Goal: Information Seeking & Learning: Understand process/instructions

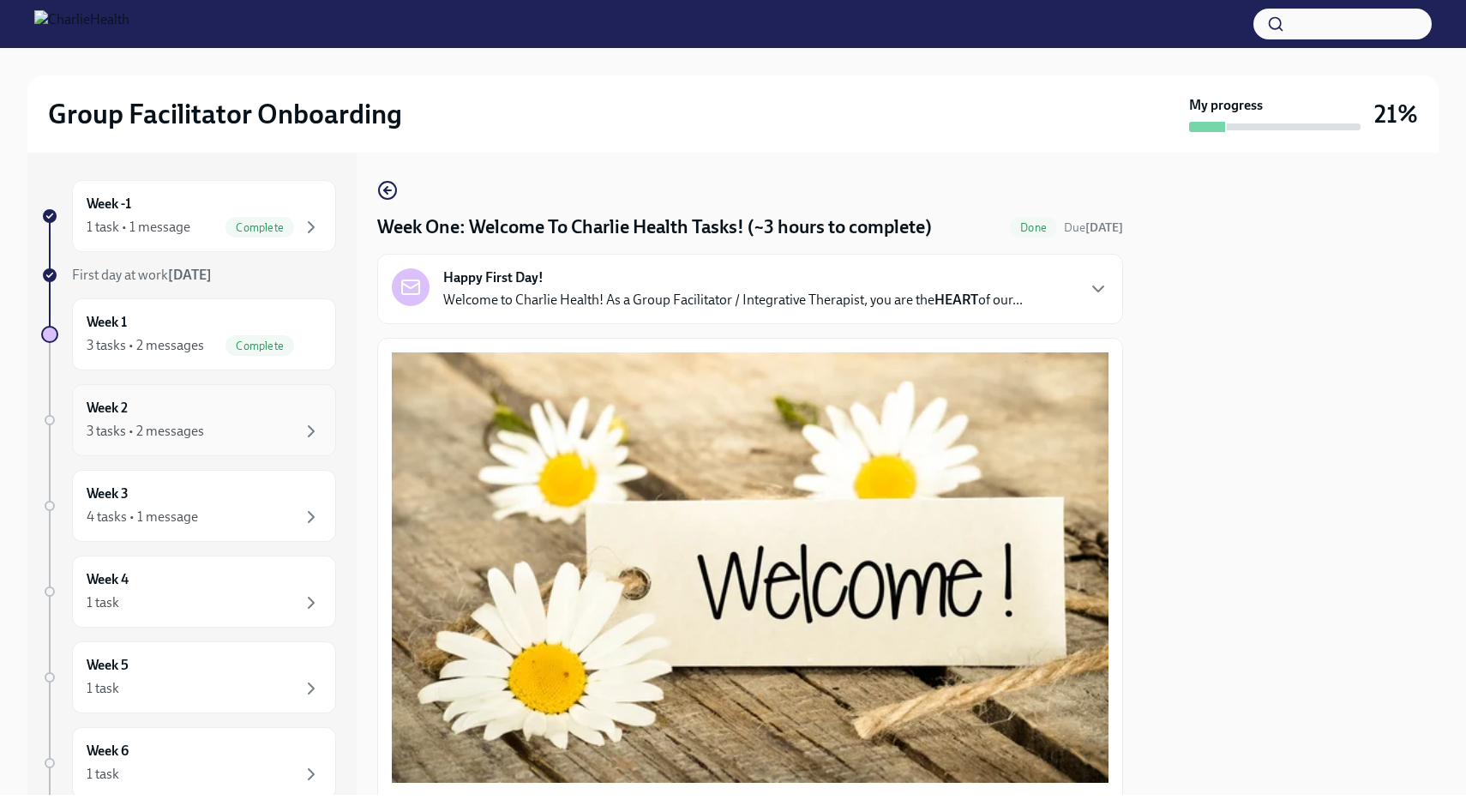
click at [260, 425] on div "3 tasks • 2 messages" at bounding box center [204, 431] width 235 height 20
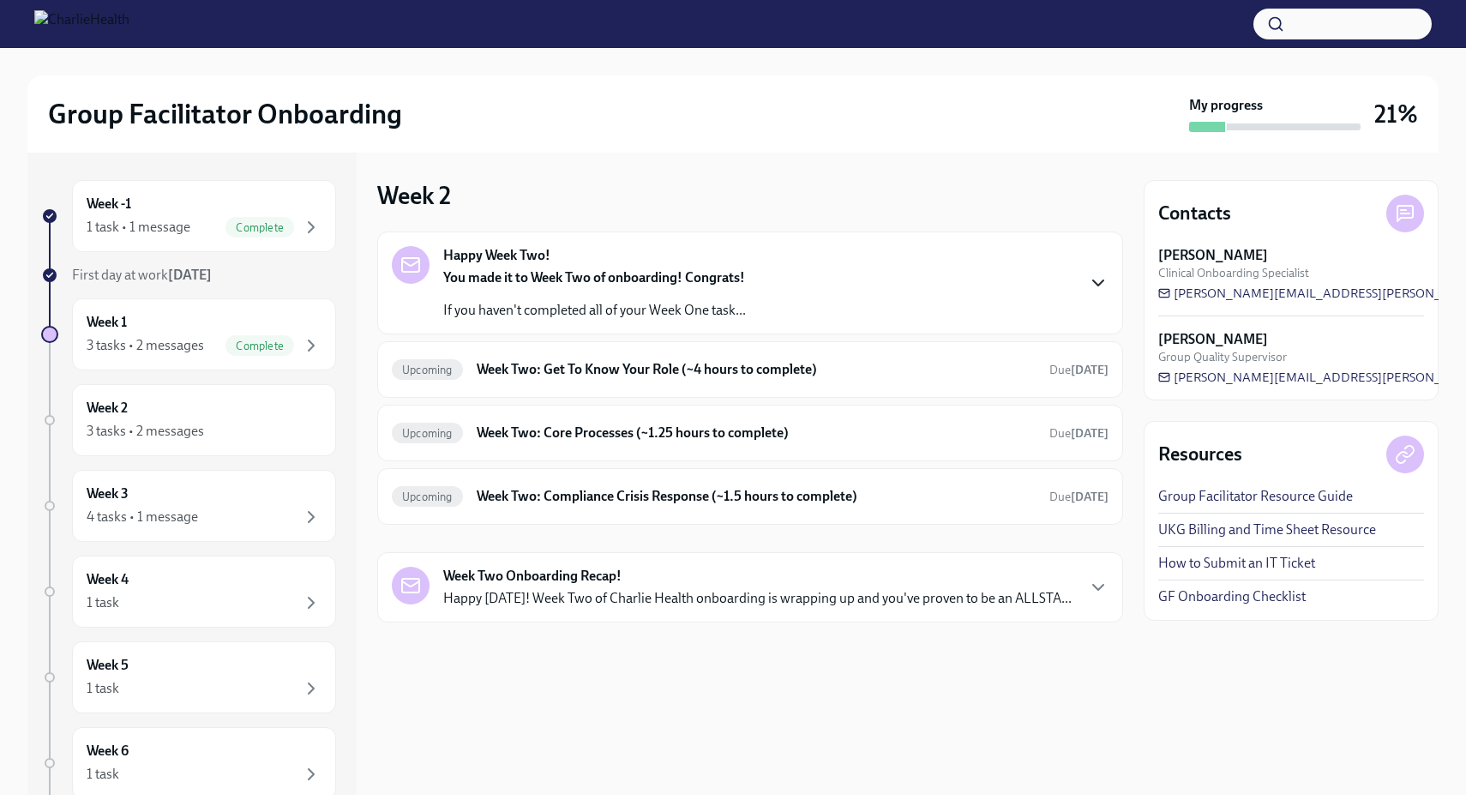
click at [1099, 281] on icon "button" at bounding box center [1098, 283] width 20 height 20
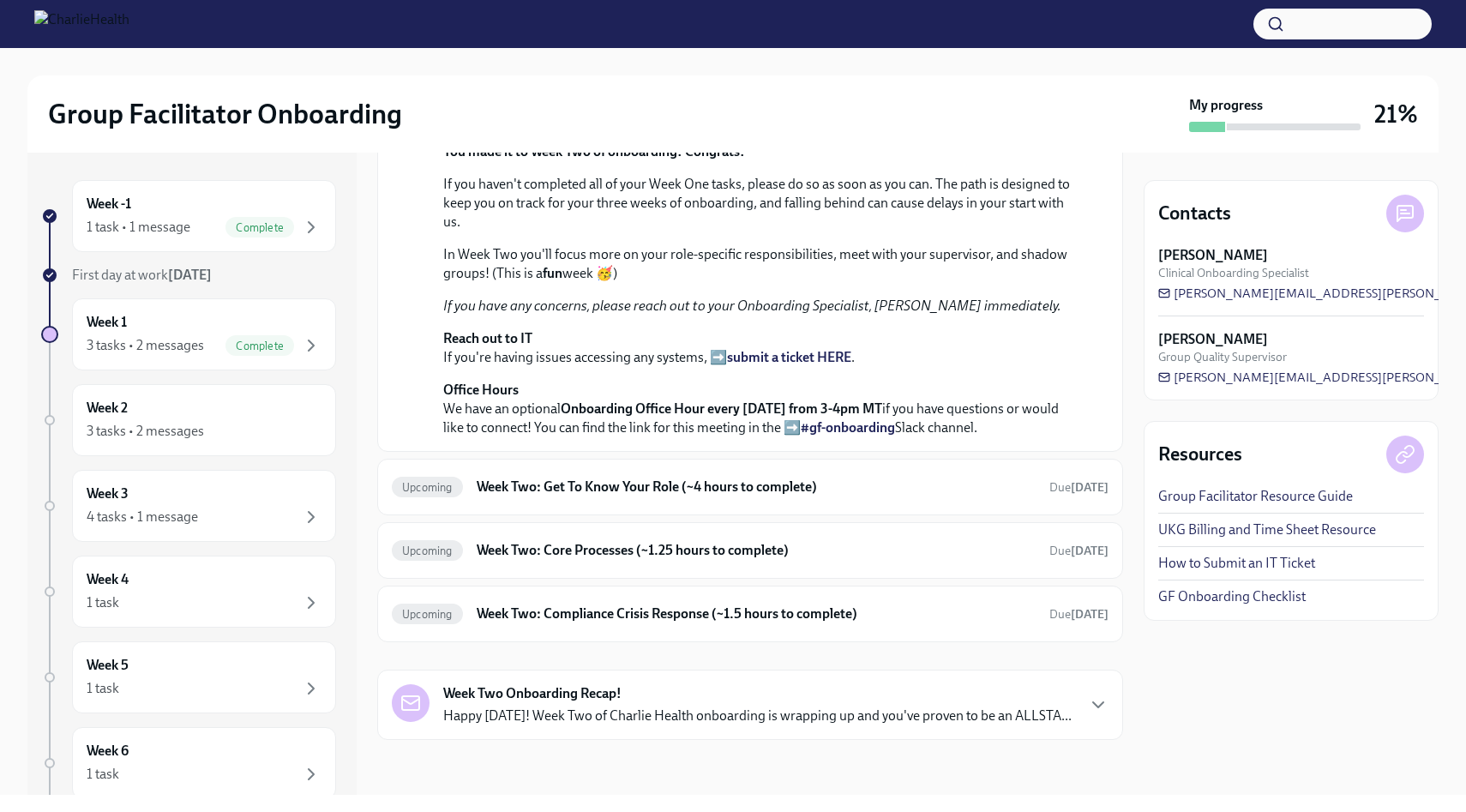
scroll to position [422, 0]
click at [597, 497] on h6 "Week Two: Get To Know Your Role (~4 hours to complete)" at bounding box center [756, 486] width 559 height 18
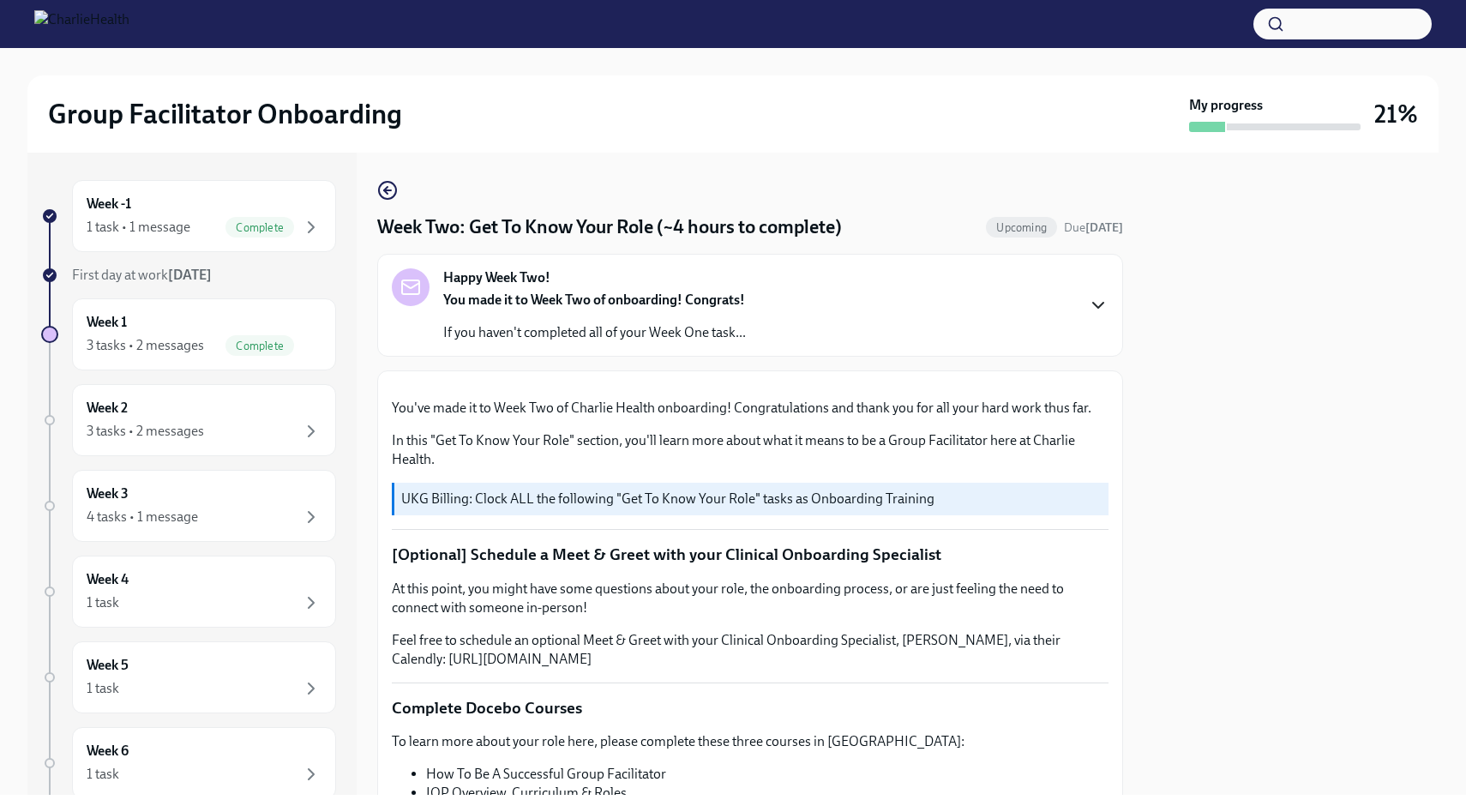
click at [1101, 301] on icon "button" at bounding box center [1098, 305] width 20 height 20
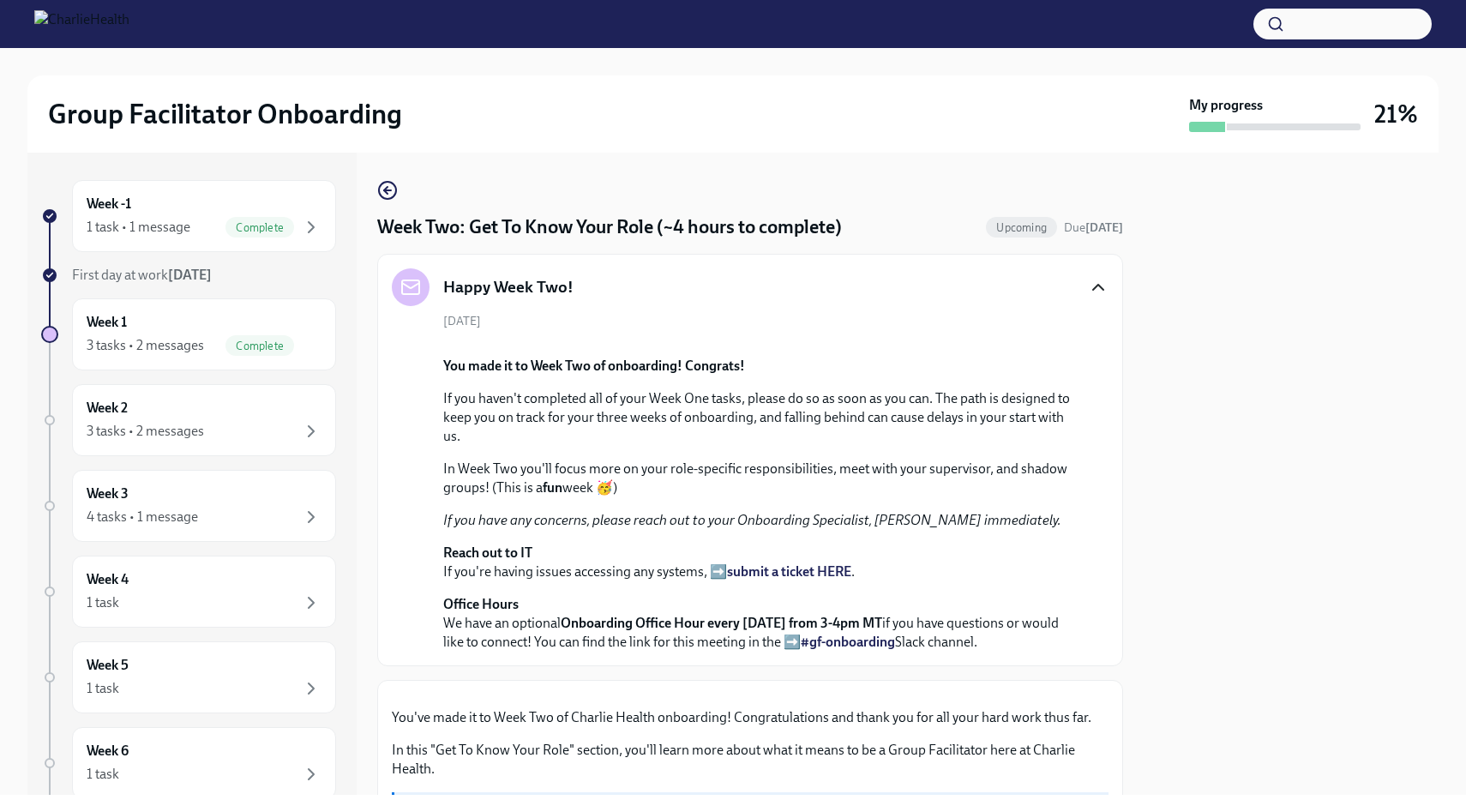
click at [1090, 274] on div "Happy Week Two!" at bounding box center [750, 287] width 717 height 38
click at [1095, 287] on icon "button" at bounding box center [1098, 288] width 10 height 6
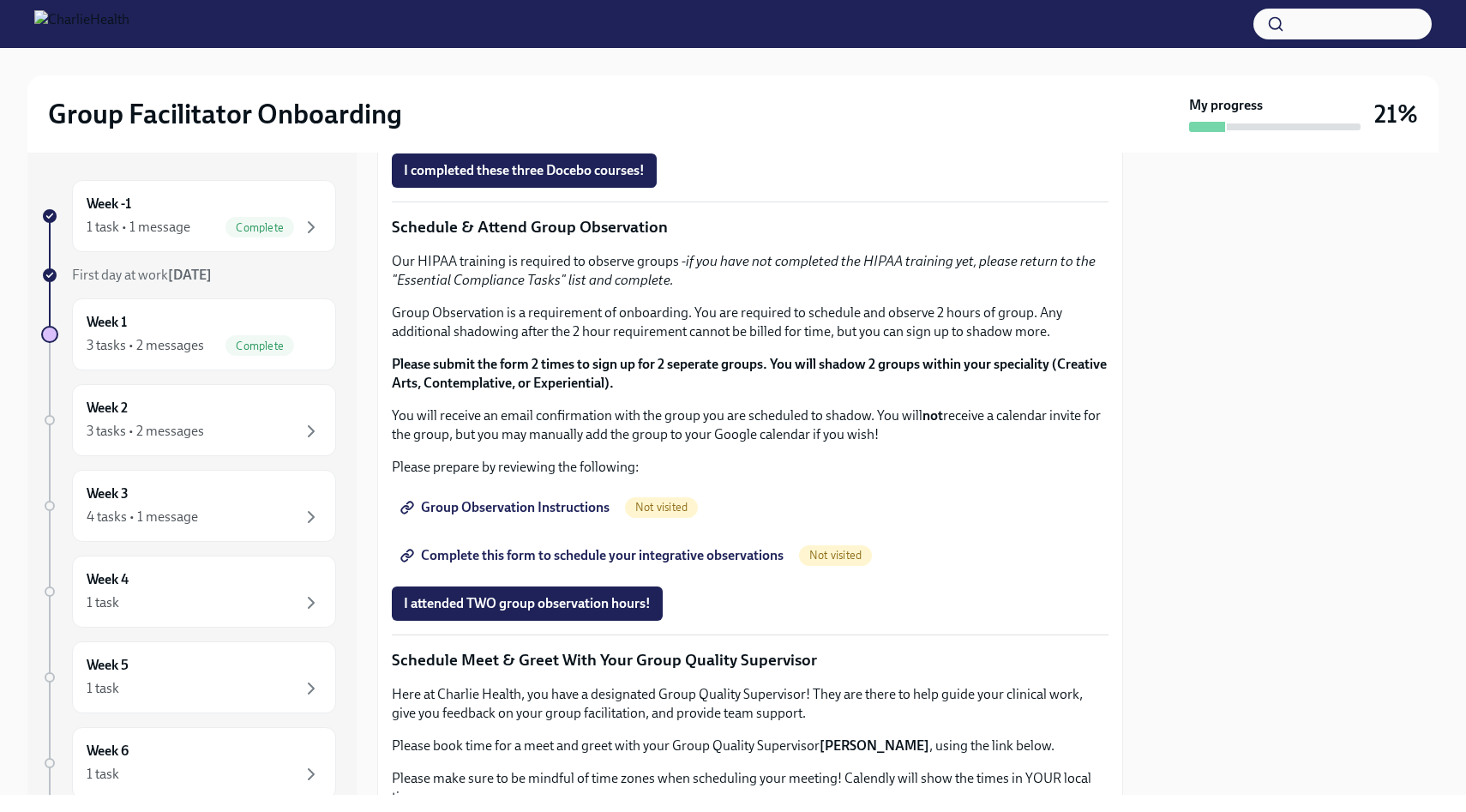
scroll to position [748, 0]
drag, startPoint x: 679, startPoint y: 451, endPoint x: 448, endPoint y: 452, distance: 231.0
copy p "[URL][DOMAIN_NAME]"
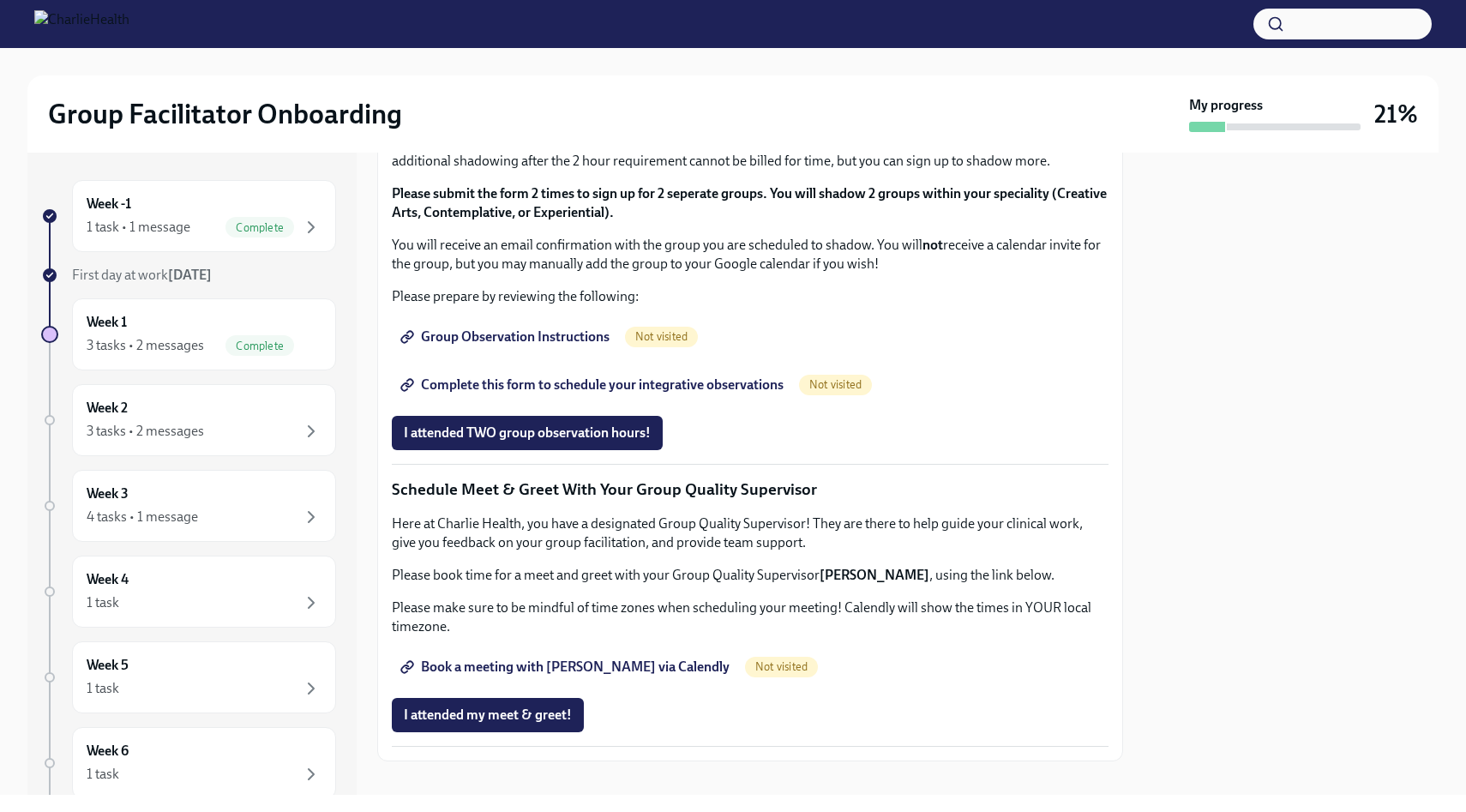
scroll to position [962, 0]
